Goal: Navigation & Orientation: Find specific page/section

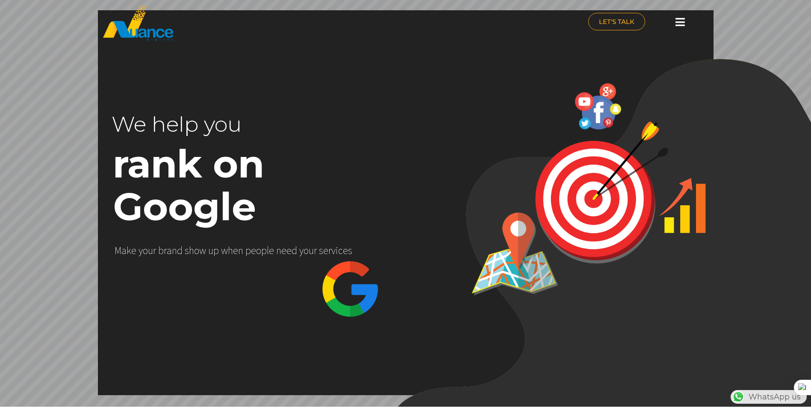
click at [682, 24] on icon at bounding box center [680, 22] width 9 height 11
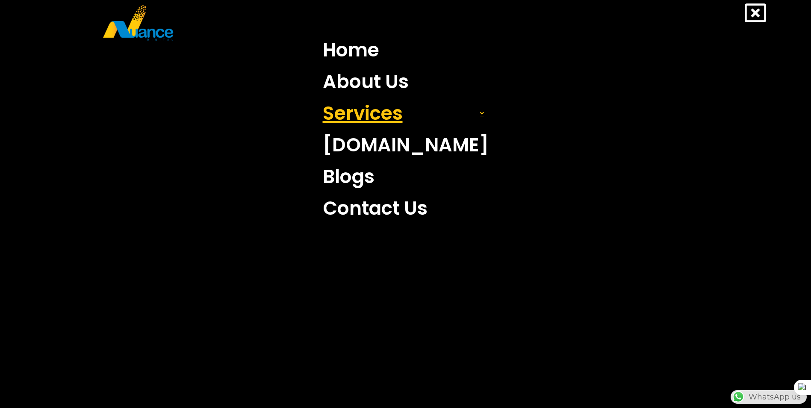
click at [389, 119] on link "Services" at bounding box center [405, 114] width 179 height 32
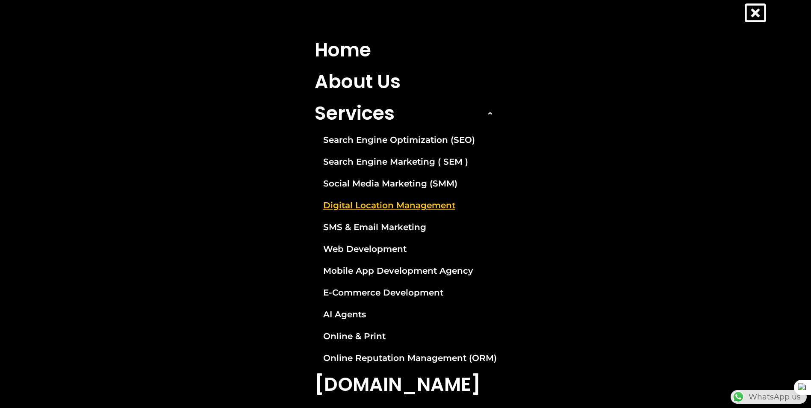
click at [375, 207] on link "Digital Location Management" at bounding box center [405, 205] width 195 height 21
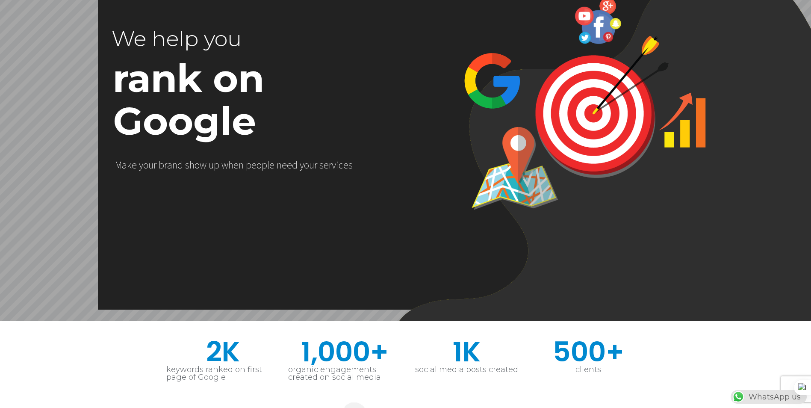
scroll to position [0, 225]
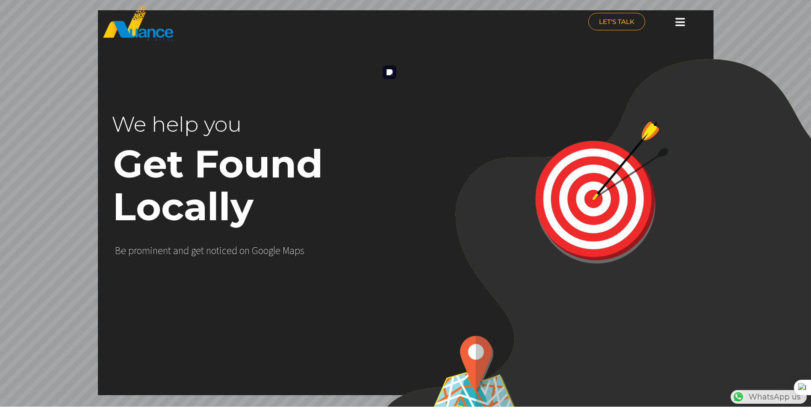
scroll to position [0, 225]
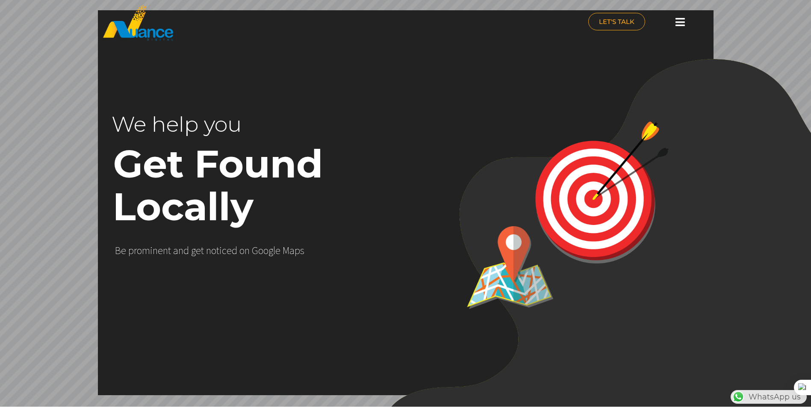
click at [314, 146] on rs-layer "Get Found Locally" at bounding box center [281, 185] width 337 height 86
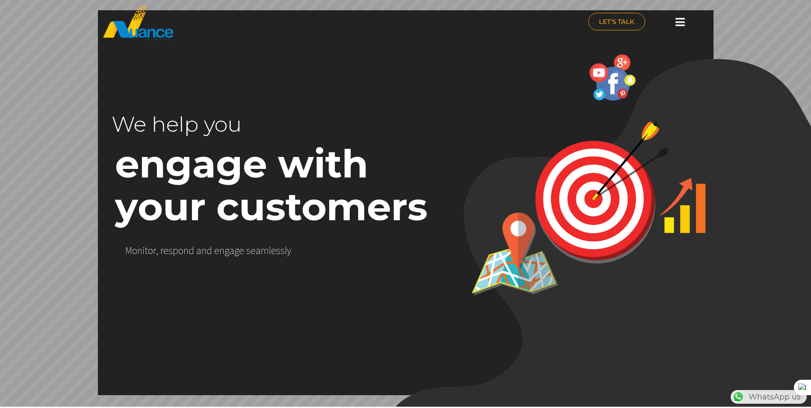
click at [683, 24] on icon at bounding box center [680, 22] width 9 height 11
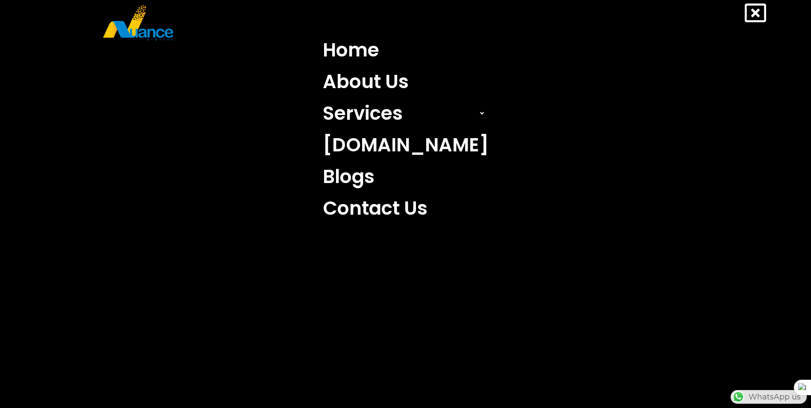
scroll to position [0, 0]
click at [387, 118] on link "Services" at bounding box center [405, 114] width 179 height 32
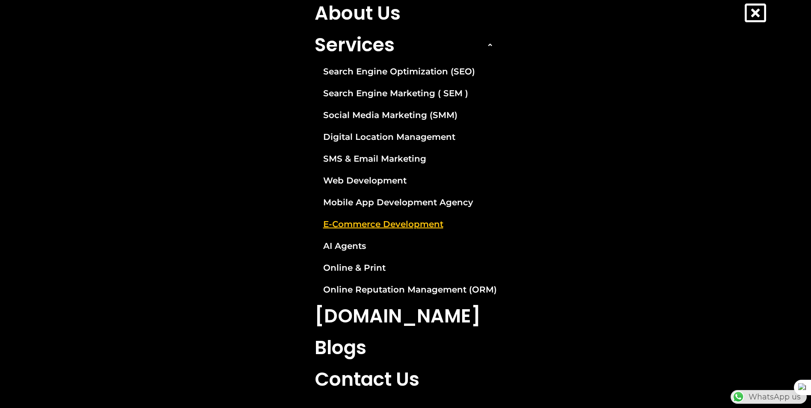
scroll to position [299, 0]
click at [757, 15] on icon at bounding box center [755, 12] width 21 height 21
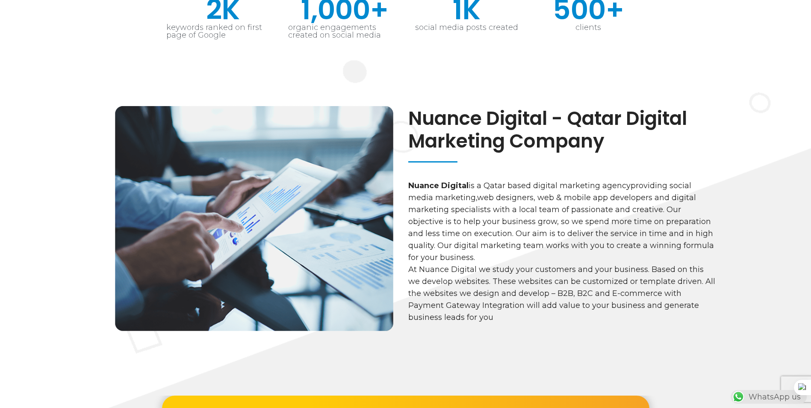
scroll to position [0, 225]
